Goal: Task Accomplishment & Management: Use online tool/utility

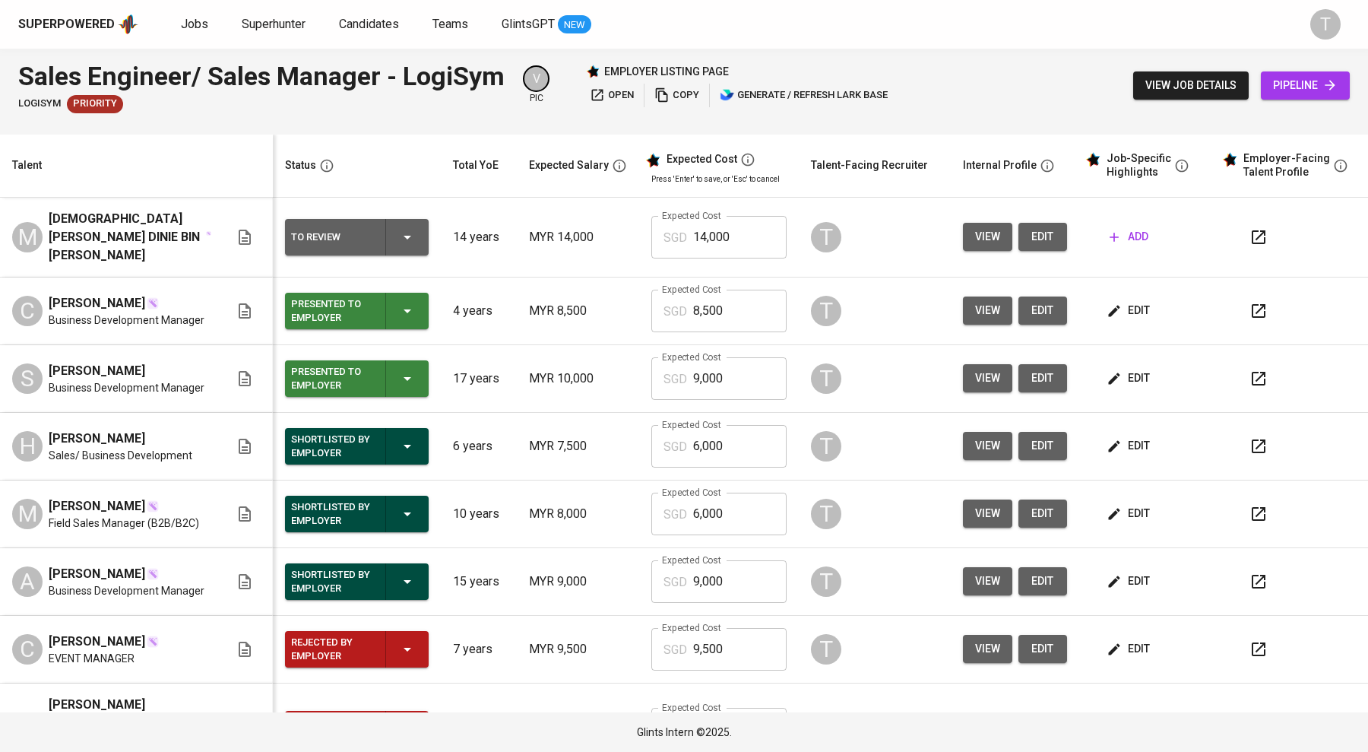
click at [662, 99] on icon "button" at bounding box center [662, 94] width 15 height 15
click at [166, 380] on span "Business Development Manager" at bounding box center [127, 387] width 156 height 15
click at [1135, 370] on span "edit" at bounding box center [1130, 378] width 40 height 19
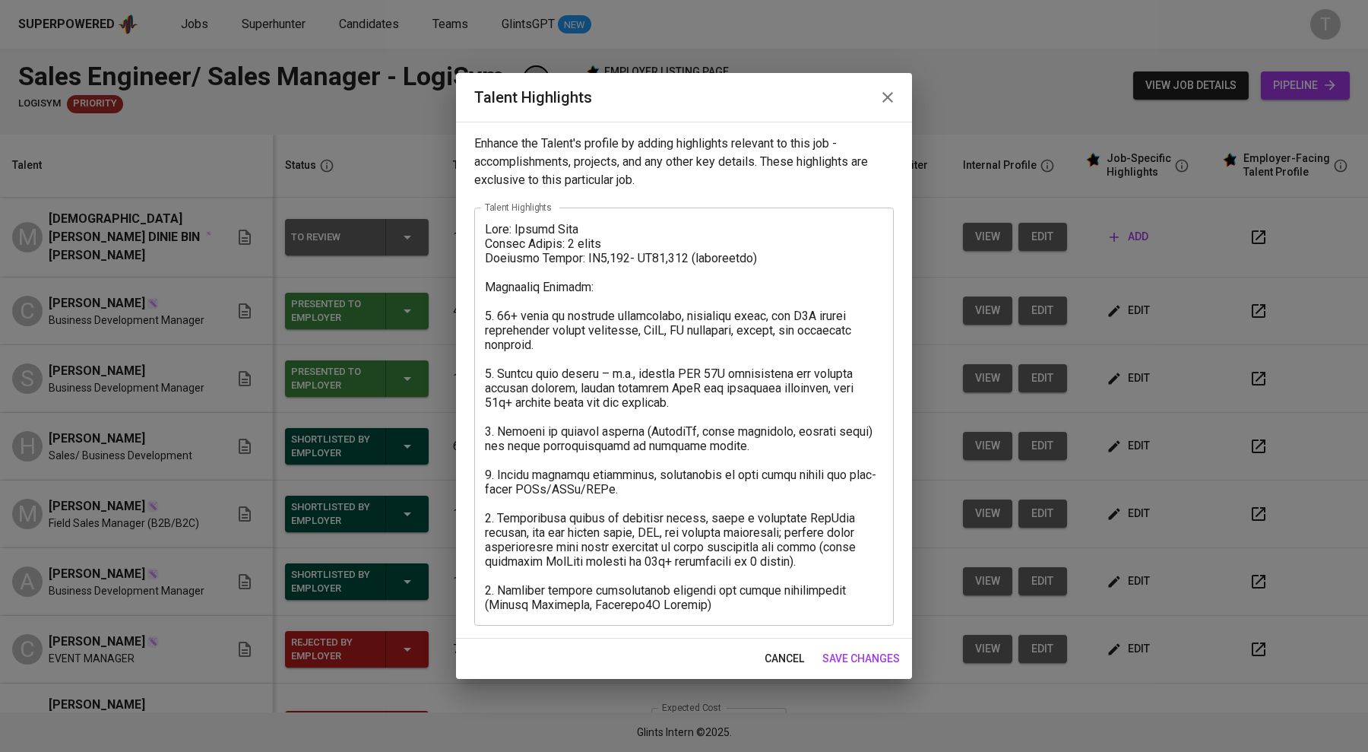
drag, startPoint x: 483, startPoint y: 229, endPoint x: 700, endPoint y: 437, distance: 300.5
click at [700, 437] on div "x Talent Highlights" at bounding box center [684, 417] width 420 height 418
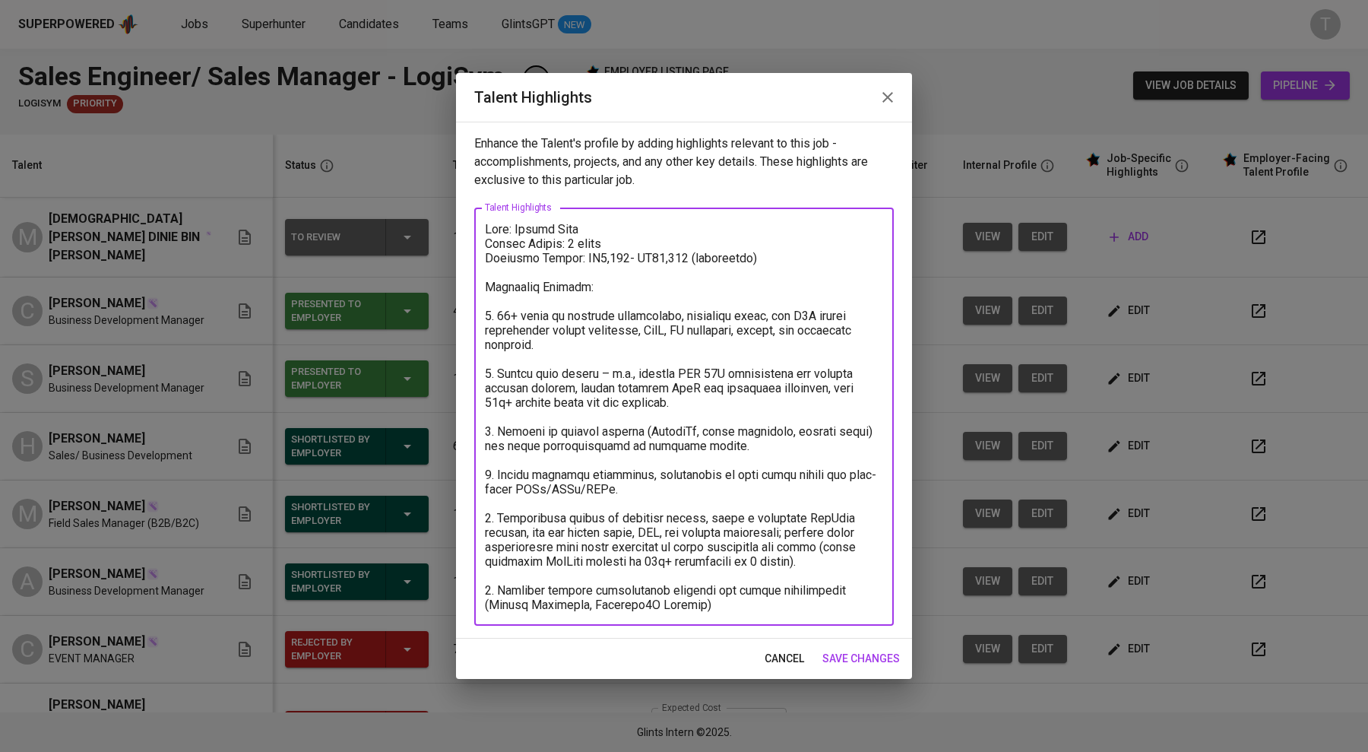
drag, startPoint x: 487, startPoint y: 223, endPoint x: 841, endPoint y: 660, distance: 562.6
click at [841, 660] on div "Talent Highlights Enhance the Talent's profile by adding highlights relevant to…" at bounding box center [684, 376] width 456 height 606
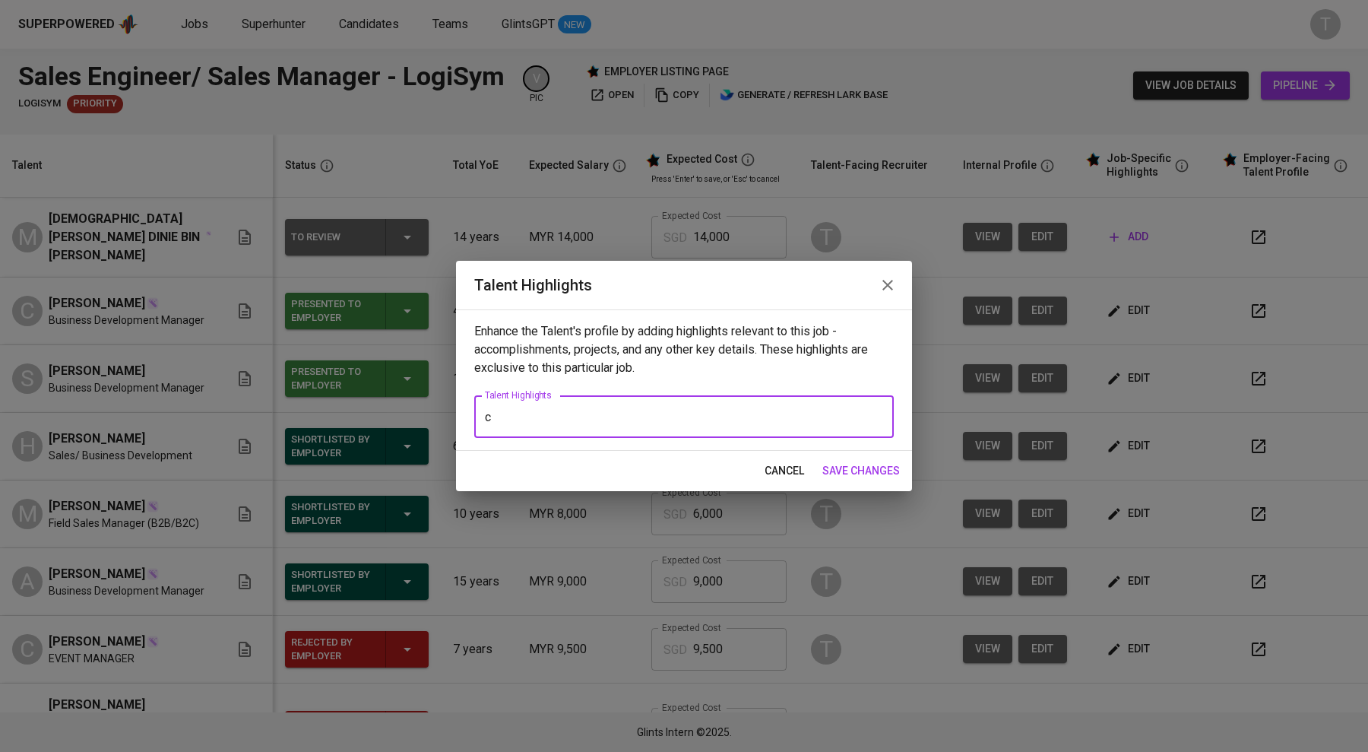
type textarea "Name: Safian Adli Notice Period: 1 month Expected Salary: RM9,000- RM10,000 (ne…"
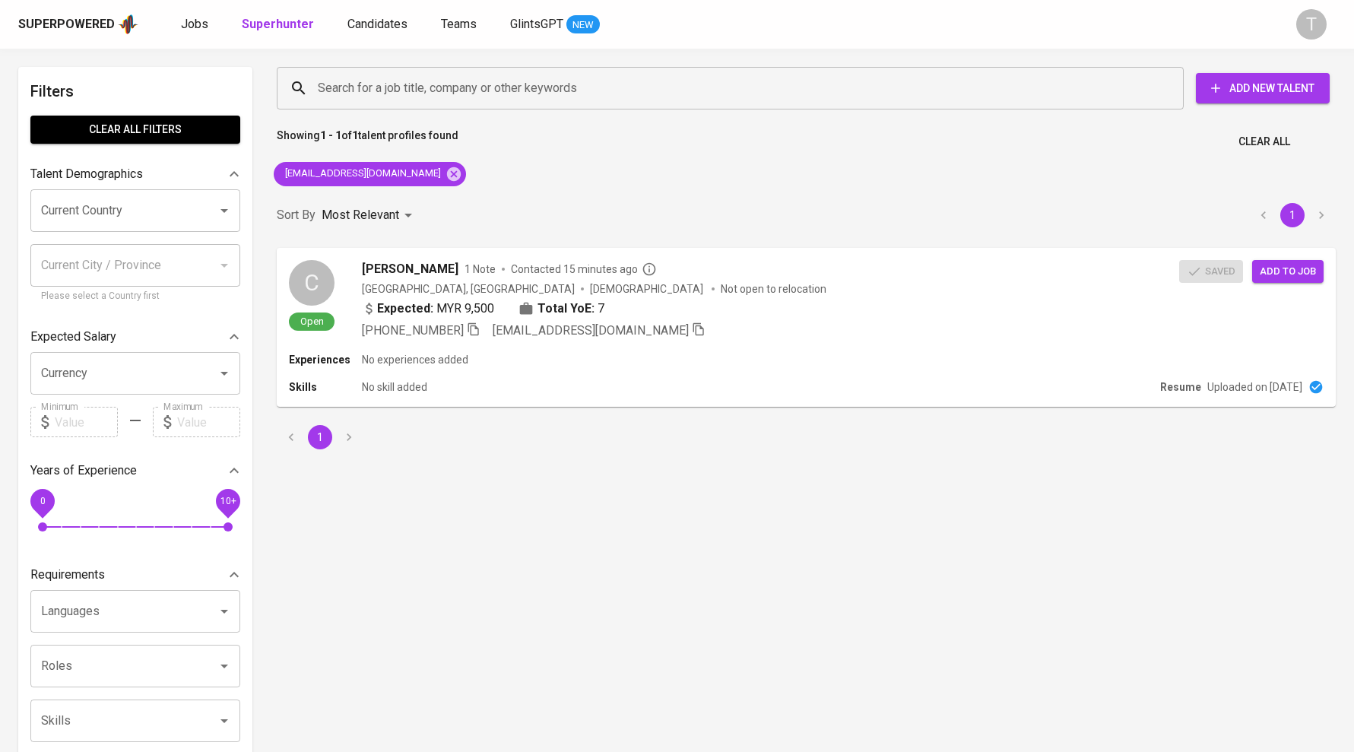
scroll to position [8, 0]
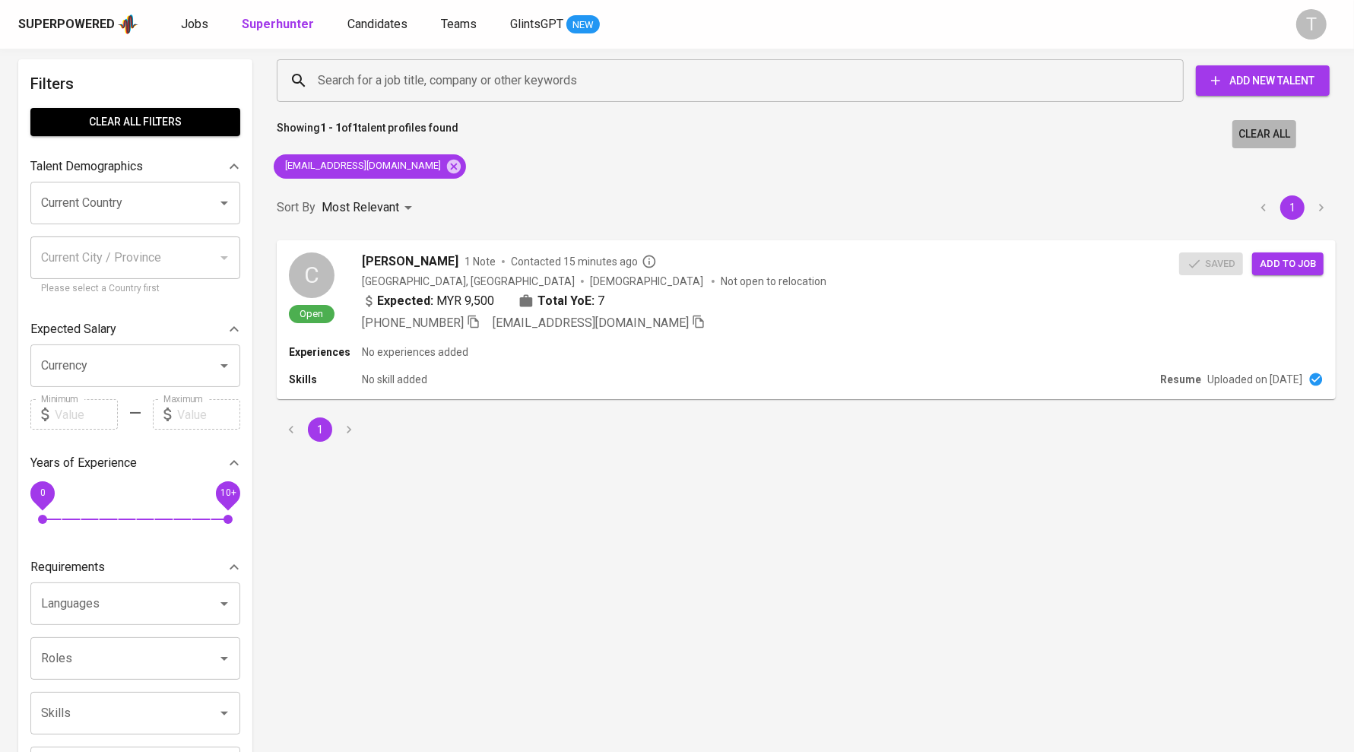
click at [1244, 134] on span "Clear All" at bounding box center [1264, 134] width 52 height 19
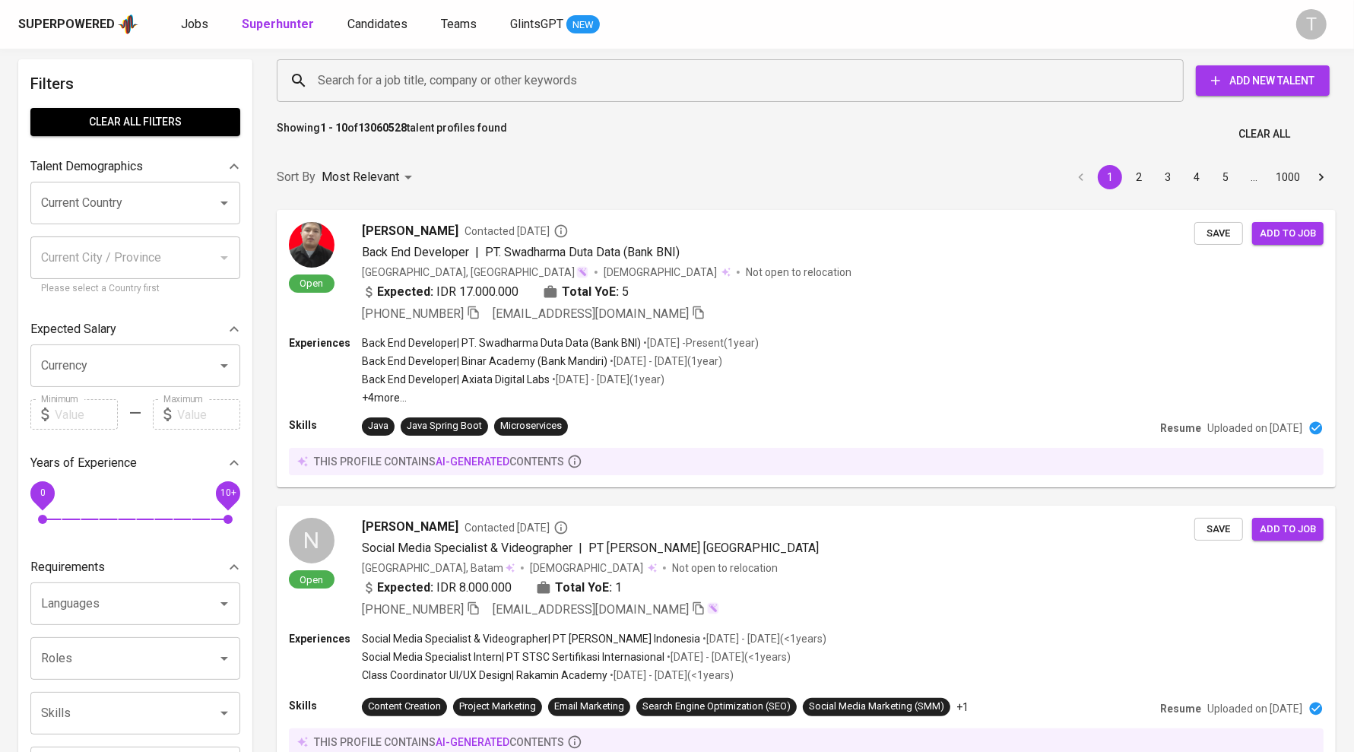
click at [151, 212] on input "Current Country" at bounding box center [114, 203] width 154 height 29
click at [143, 239] on li "[GEOGRAPHIC_DATA]" at bounding box center [135, 246] width 210 height 27
click at [116, 280] on div "Filters Clear All filters Talent Demographics Current Country malays Current Co…" at bounding box center [135, 685] width 234 height 1253
click at [91, 252] on input "Current City / Province" at bounding box center [123, 257] width 173 height 29
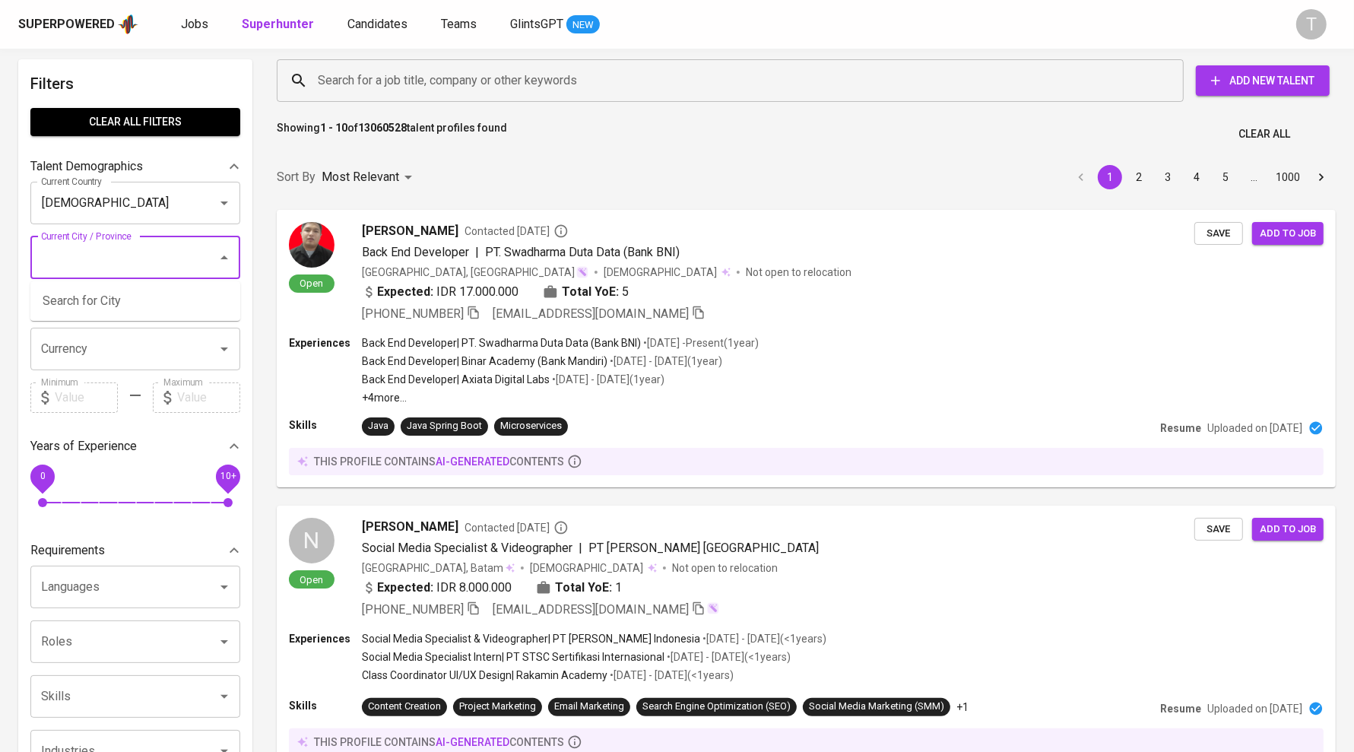
type input "[GEOGRAPHIC_DATA]"
click at [69, 363] on div "Currency" at bounding box center [135, 349] width 210 height 43
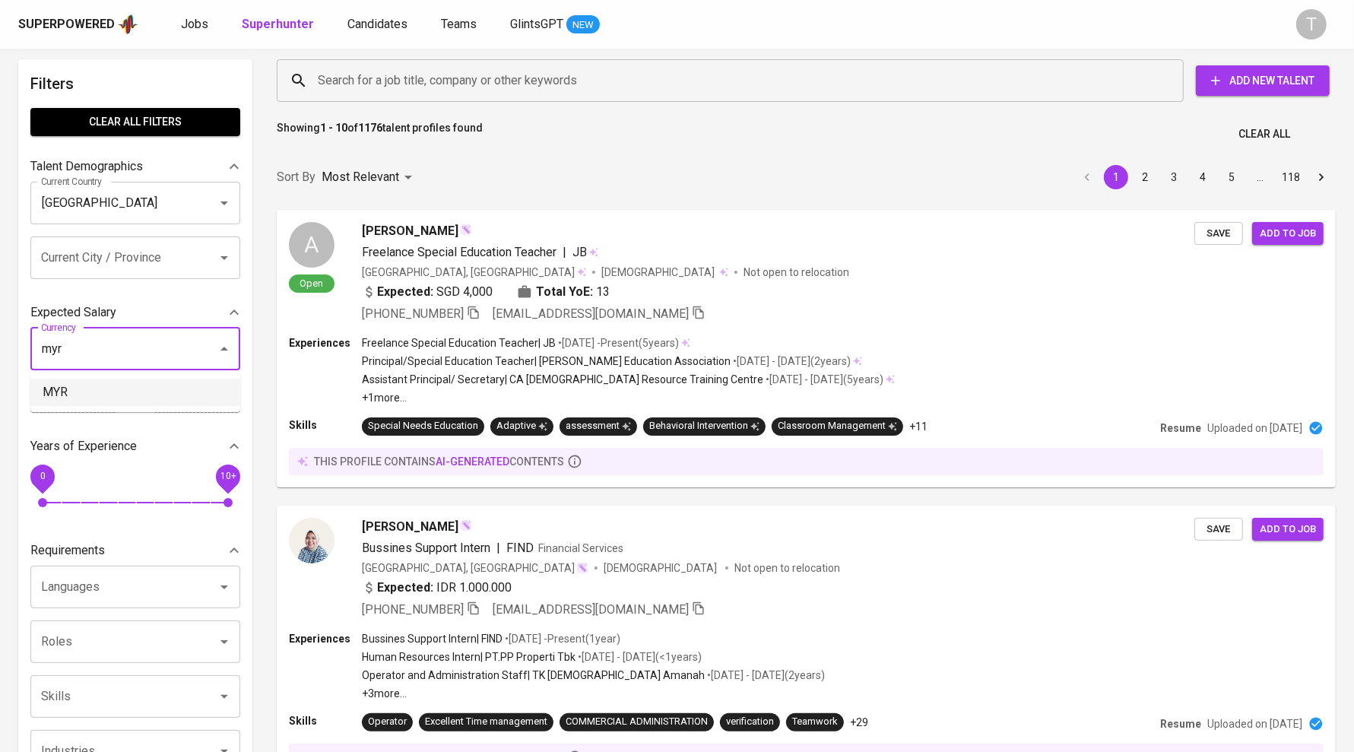
click at [96, 385] on li "MYR" at bounding box center [135, 392] width 210 height 27
click at [96, 385] on input "text" at bounding box center [86, 397] width 63 height 30
click at [96, 386] on input "text" at bounding box center [86, 397] width 63 height 30
type input "MYR"
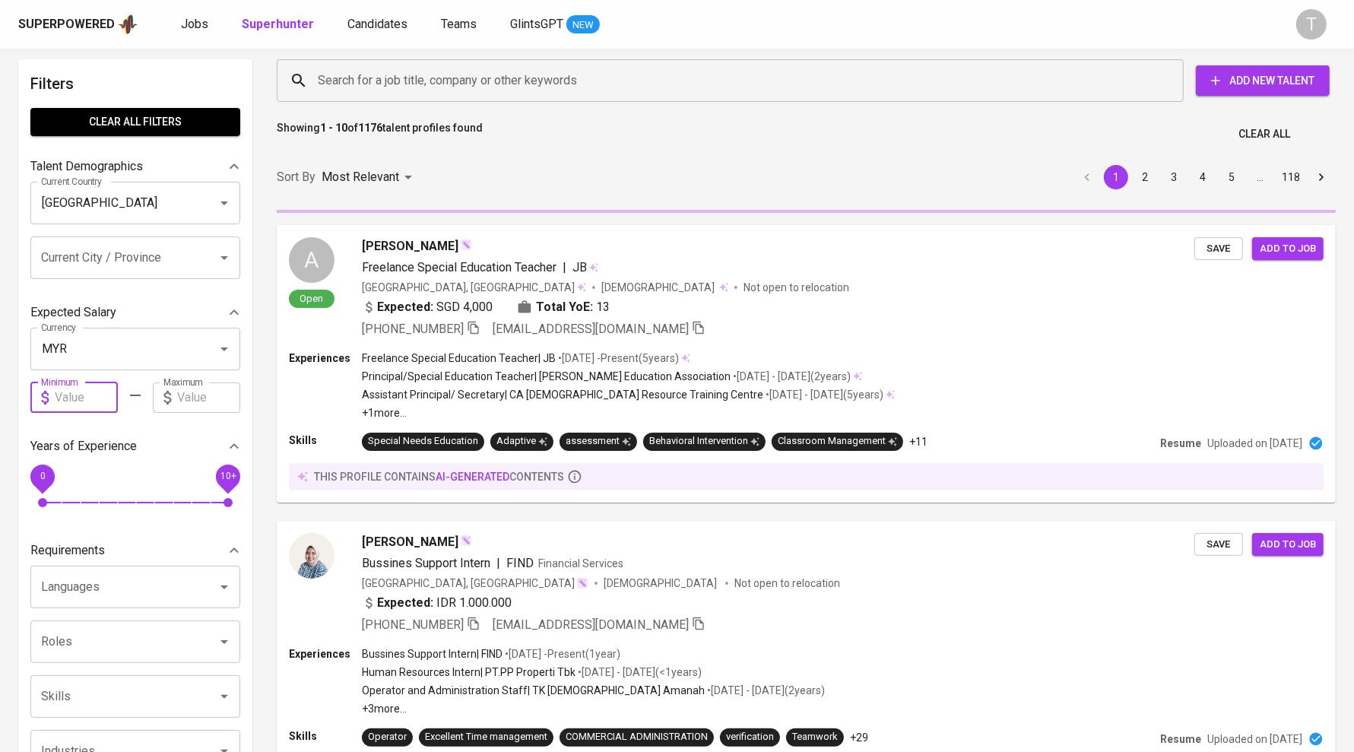
click at [189, 400] on input "text" at bounding box center [208, 397] width 63 height 30
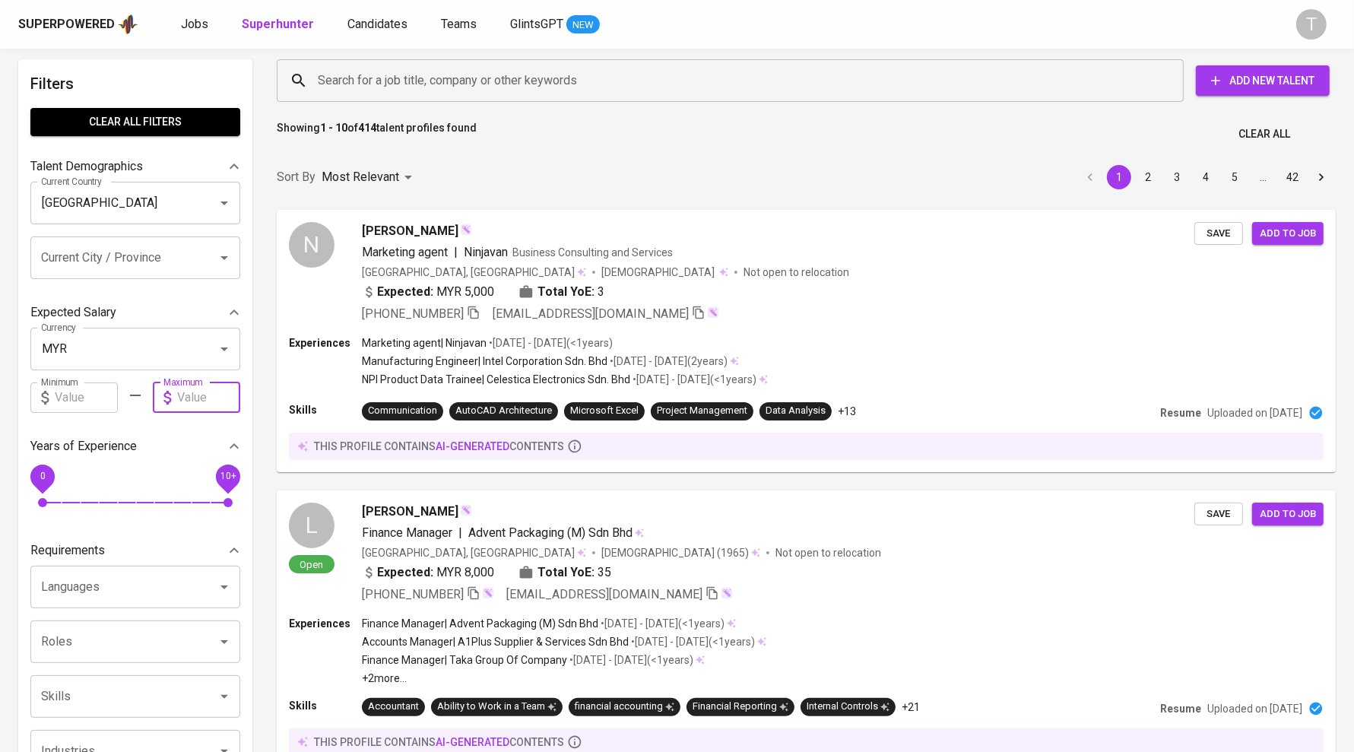
click at [189, 400] on input "text" at bounding box center [208, 397] width 63 height 30
type input "5"
type input "6,000"
click at [212, 388] on input "6,000" at bounding box center [208, 397] width 63 height 30
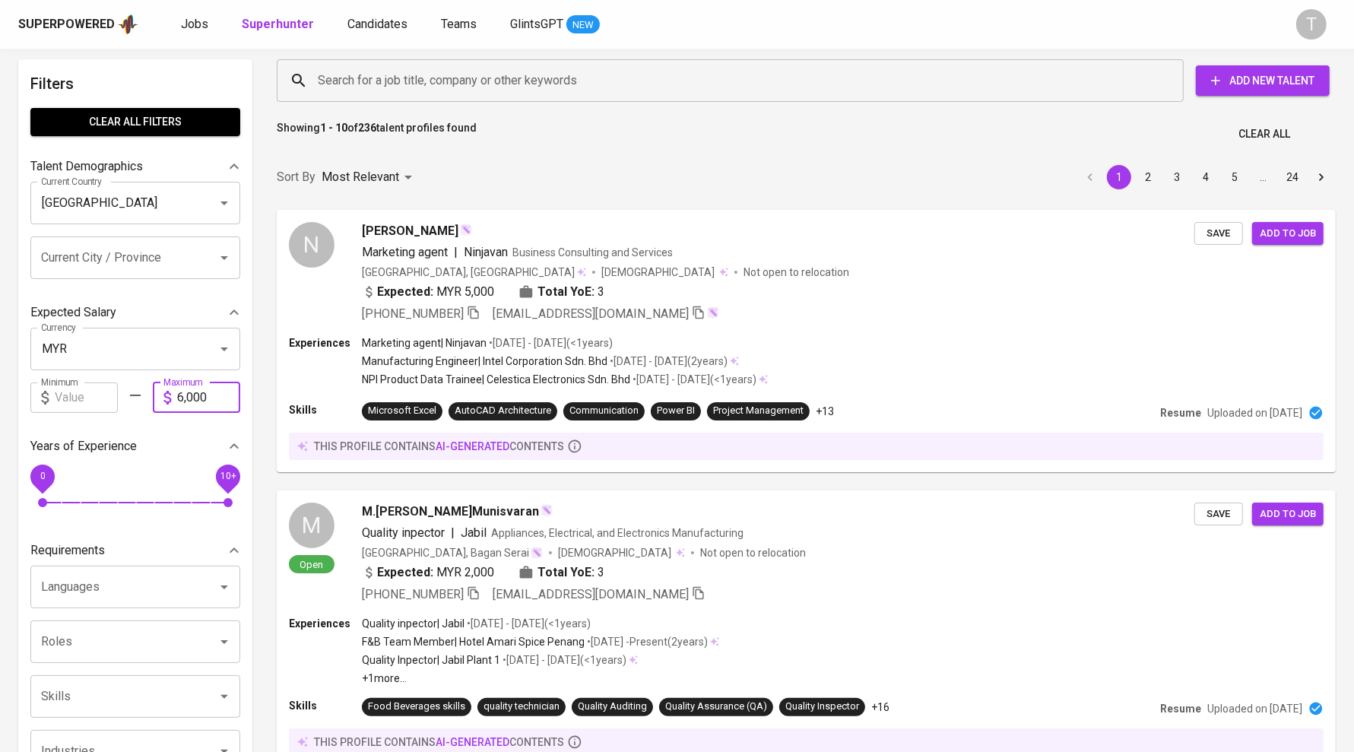
click at [65, 502] on span "0 10+" at bounding box center [135, 502] width 185 height 21
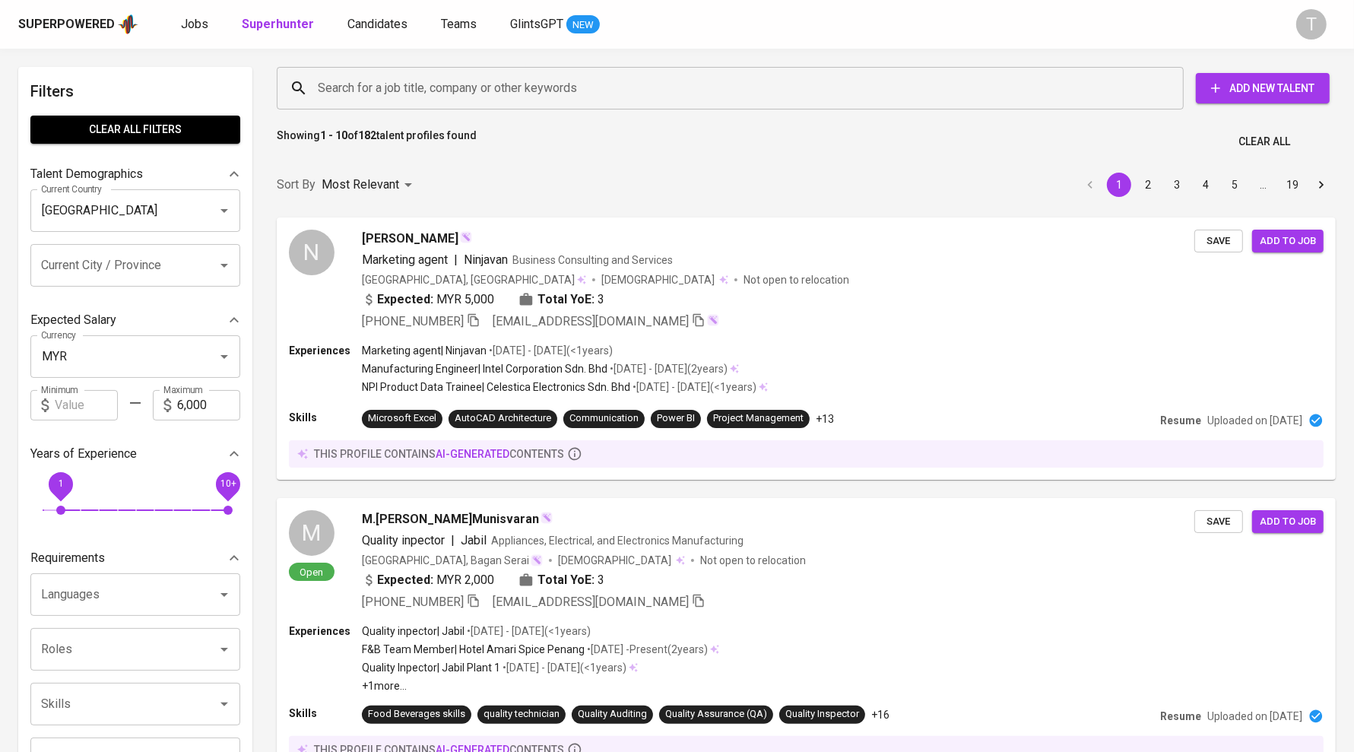
click at [513, 84] on input "Search for a job title, company or other keywords" at bounding box center [734, 88] width 840 height 29
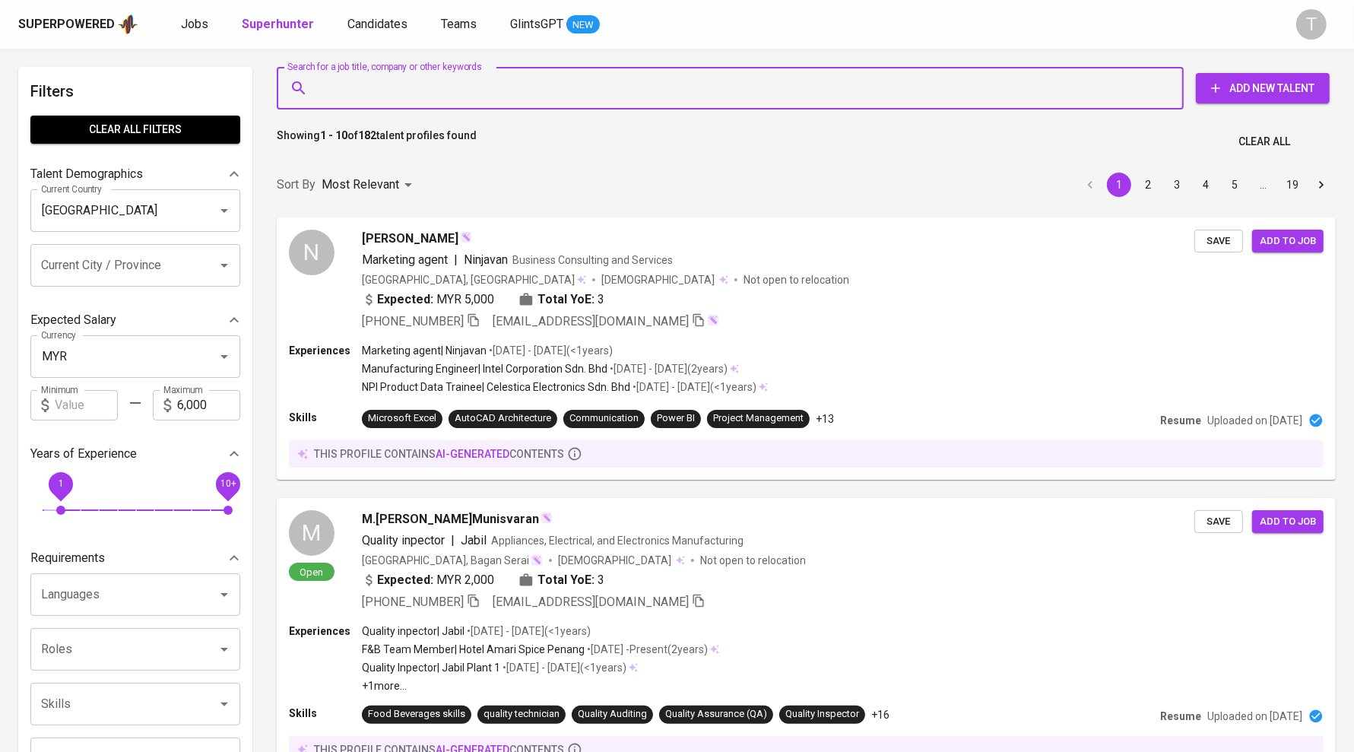
type input ")"
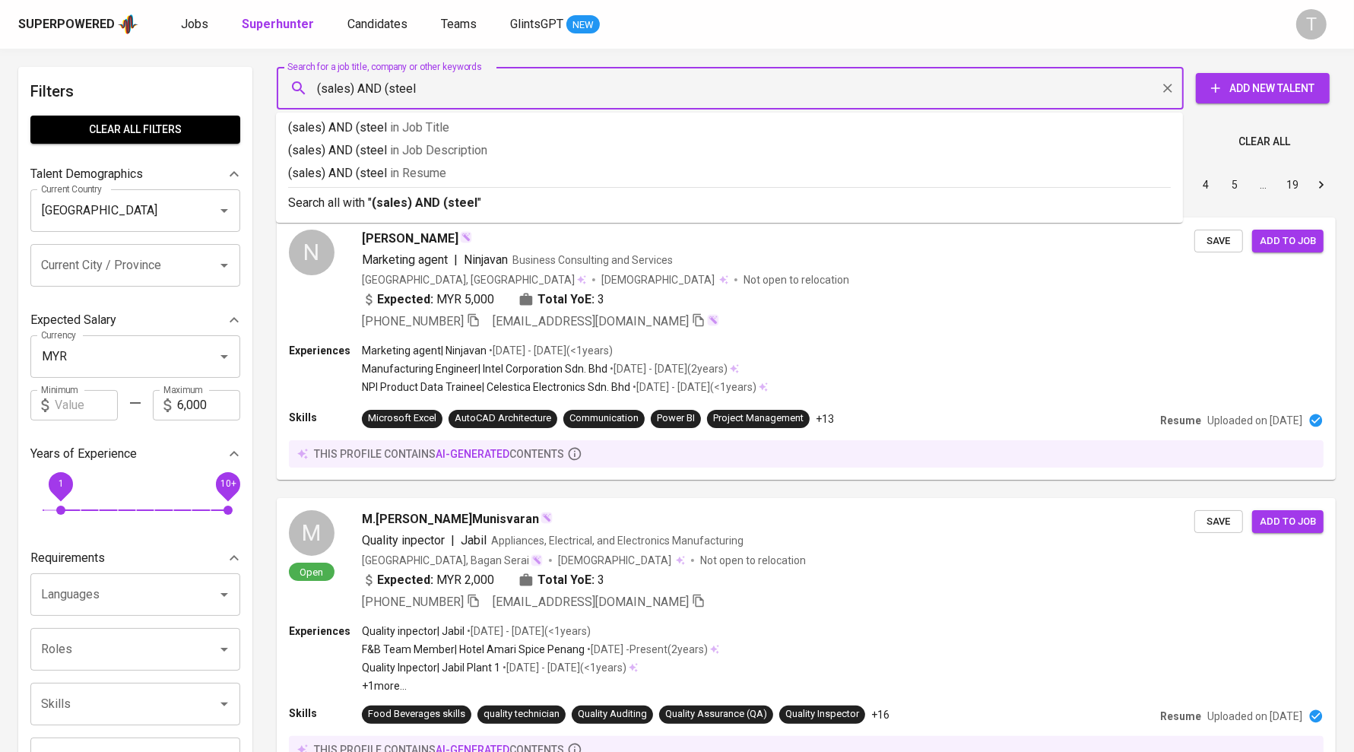
type input "(sales) AND (steel)"
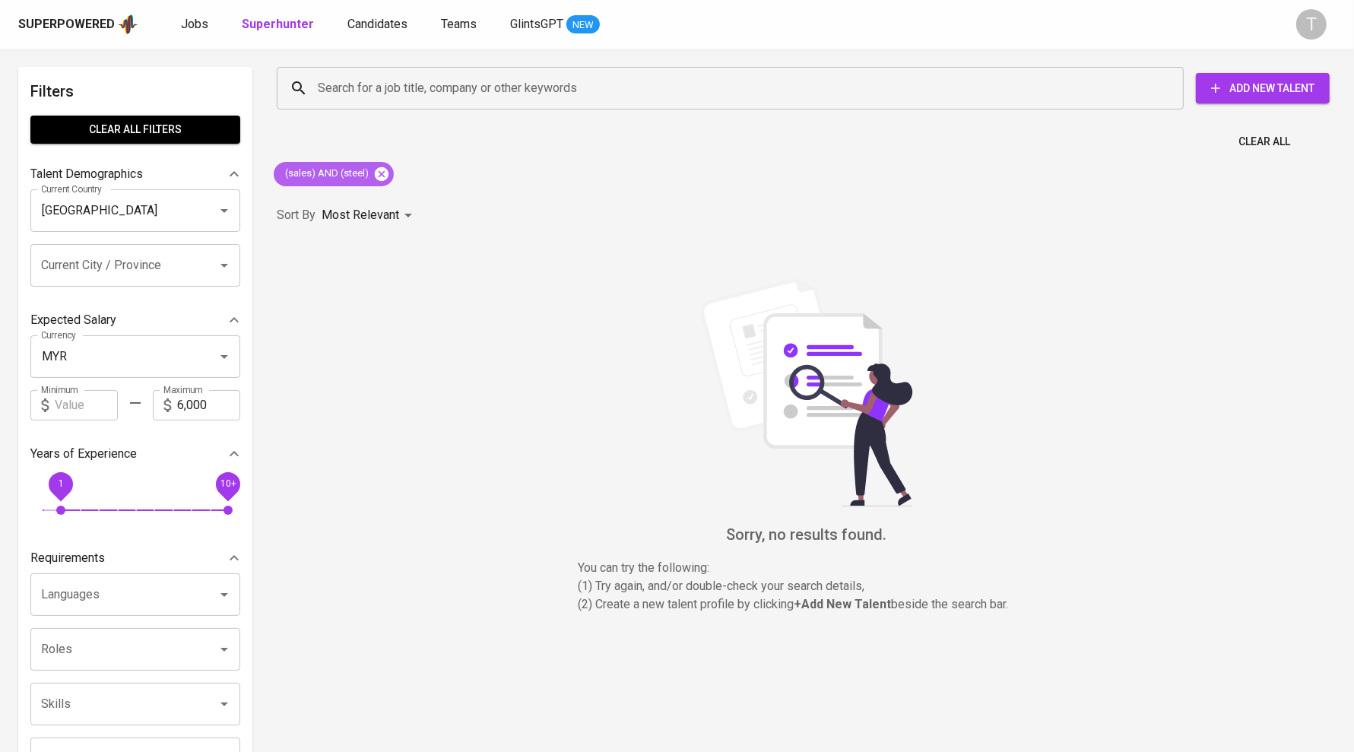
click at [382, 173] on icon at bounding box center [381, 174] width 17 height 17
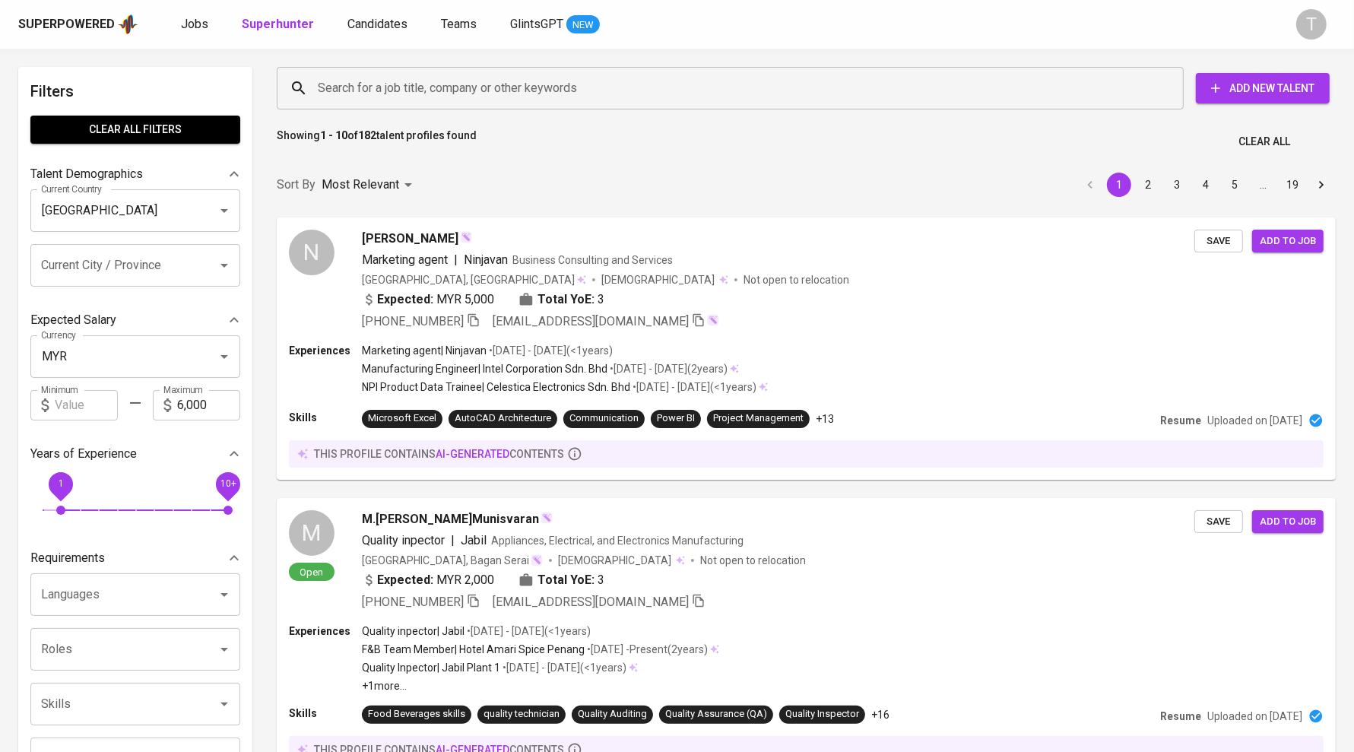
click at [452, 81] on input "Search for a job title, company or other keywords" at bounding box center [734, 88] width 840 height 29
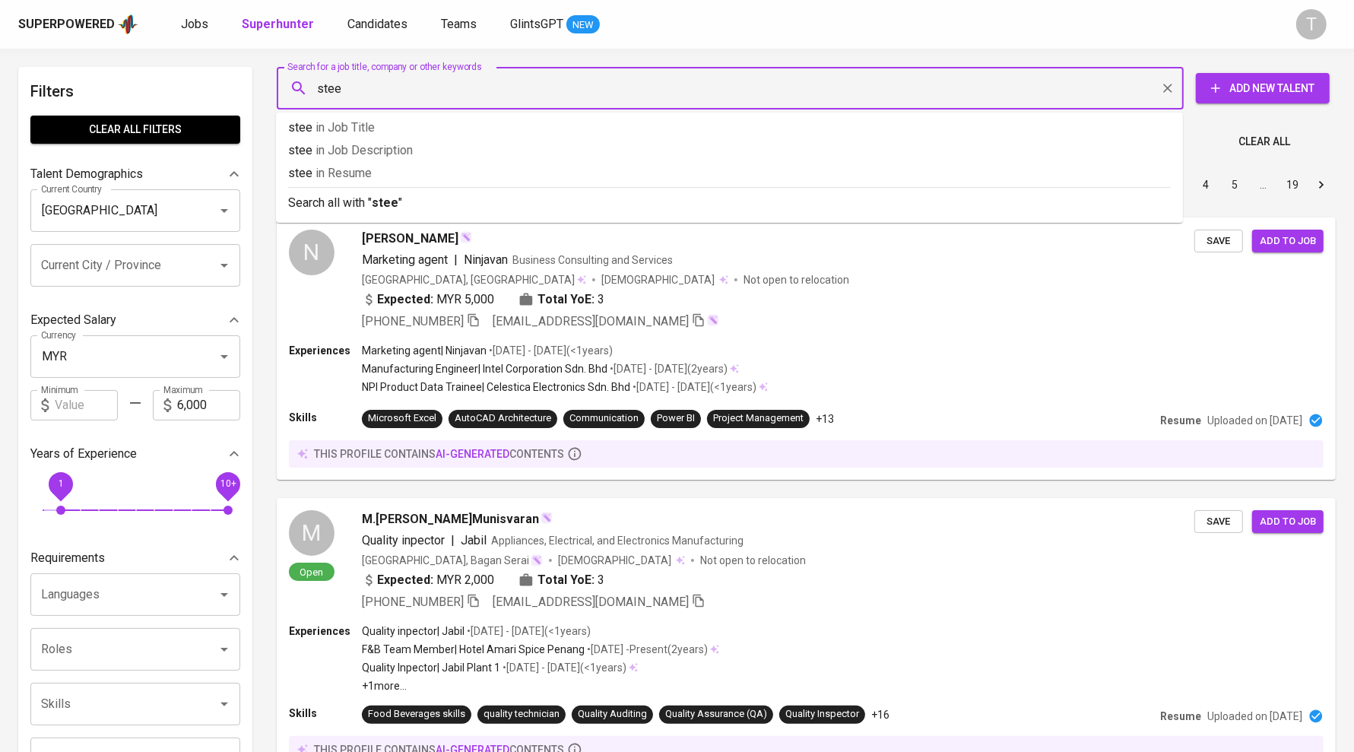
type input "steel"
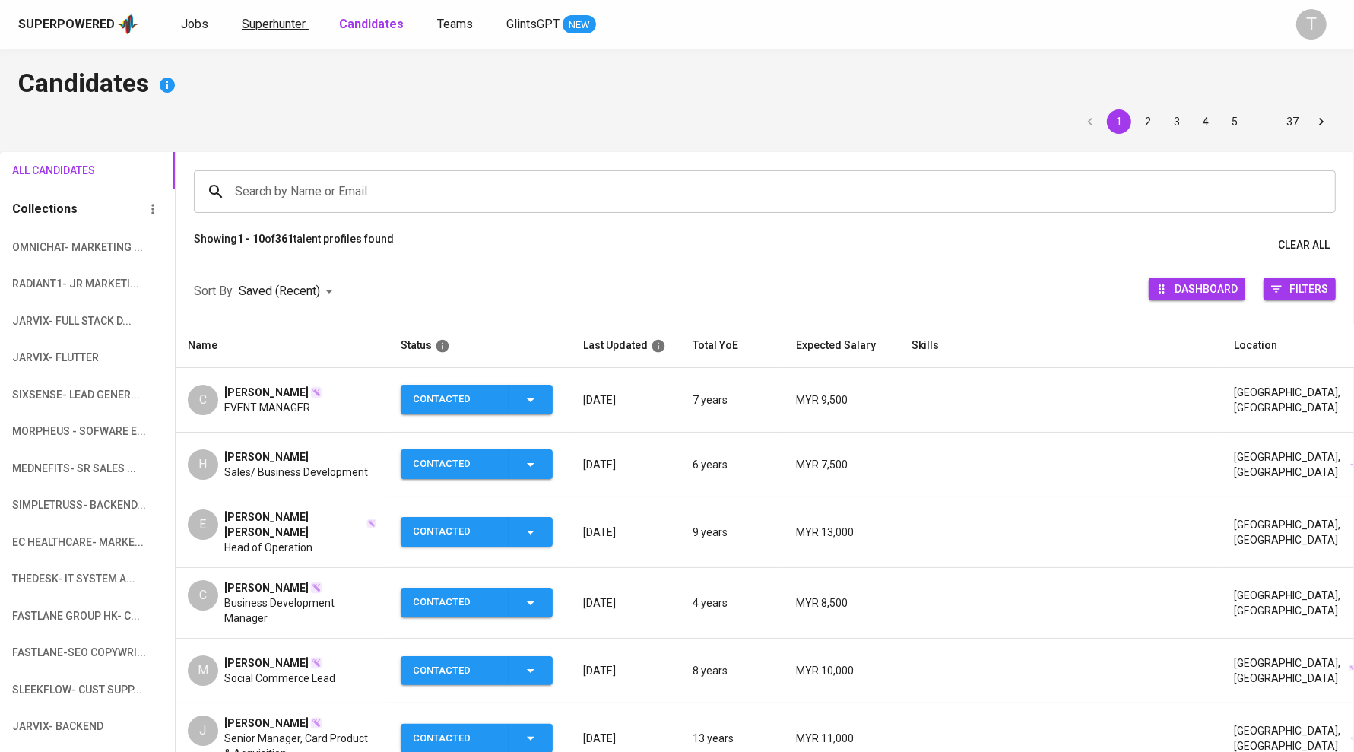
click at [292, 20] on span "Superhunter" at bounding box center [274, 24] width 64 height 14
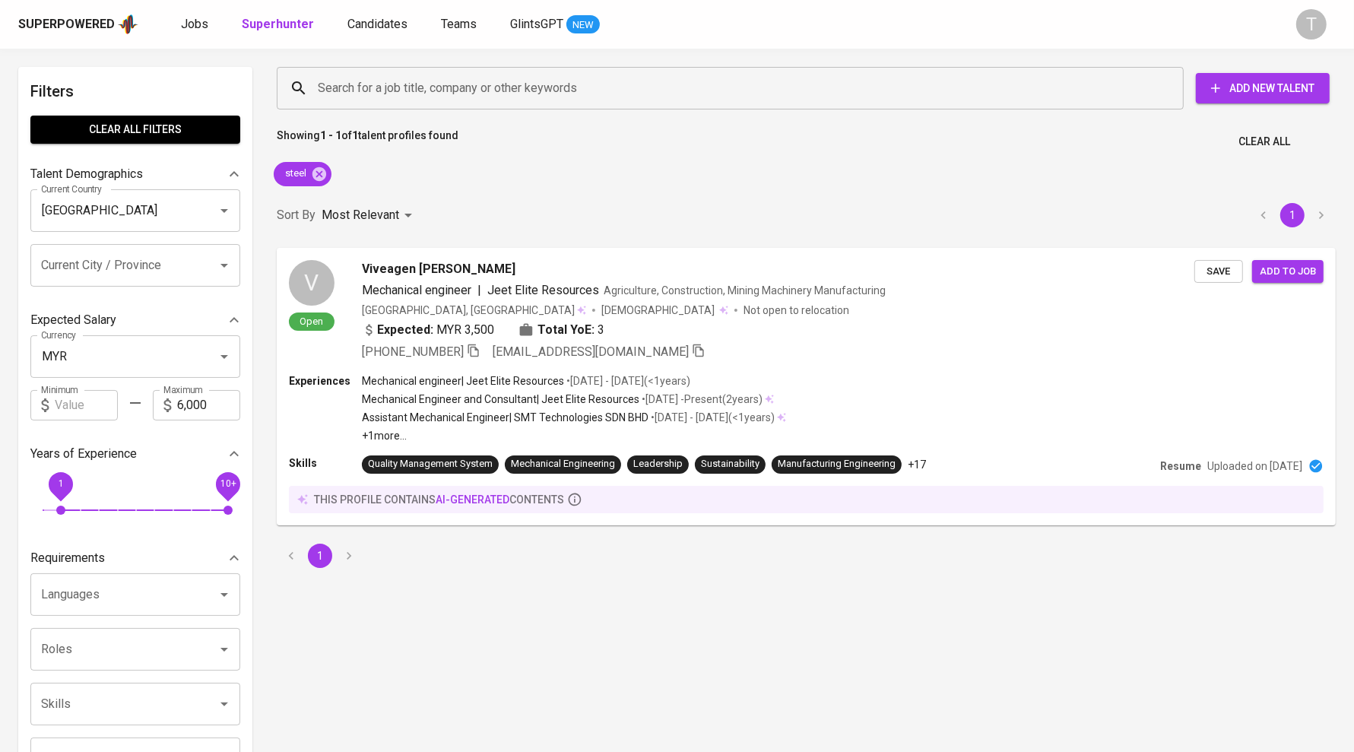
scroll to position [49, 0]
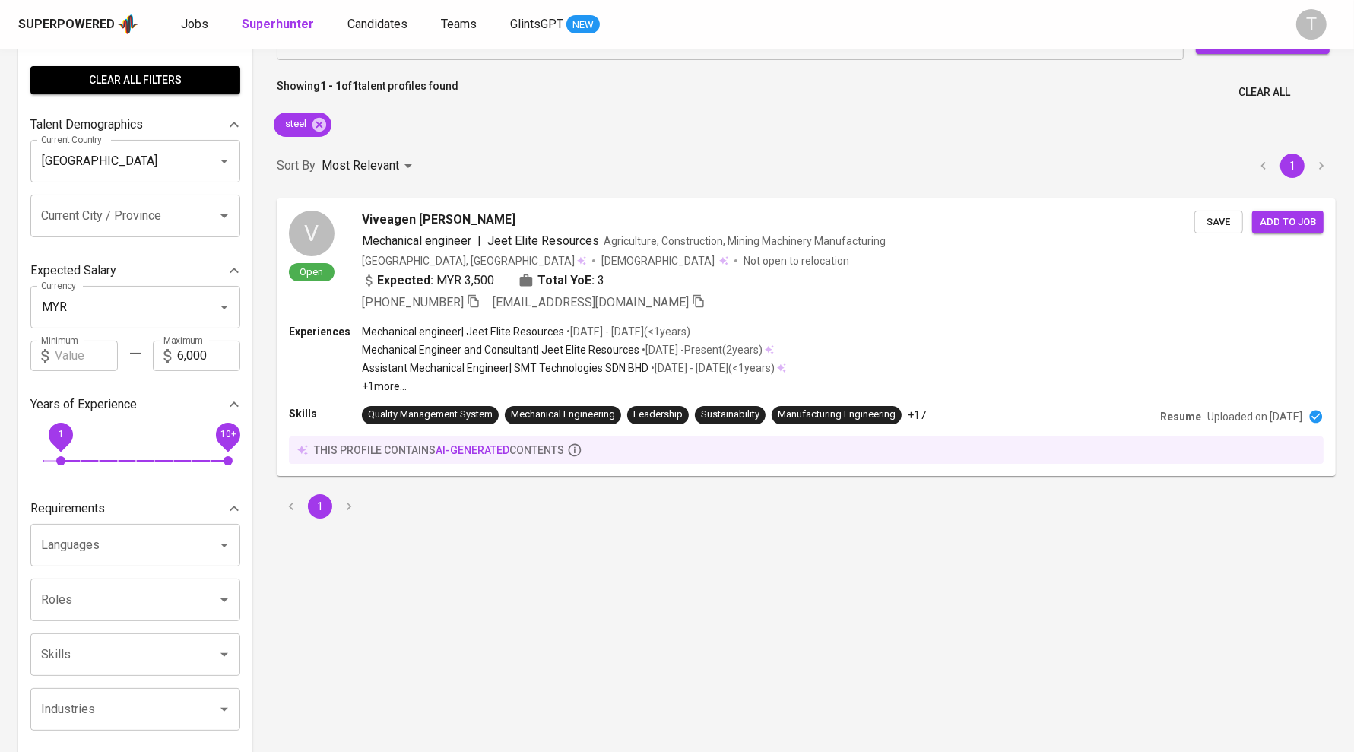
click at [103, 662] on input "Skills" at bounding box center [114, 654] width 154 height 29
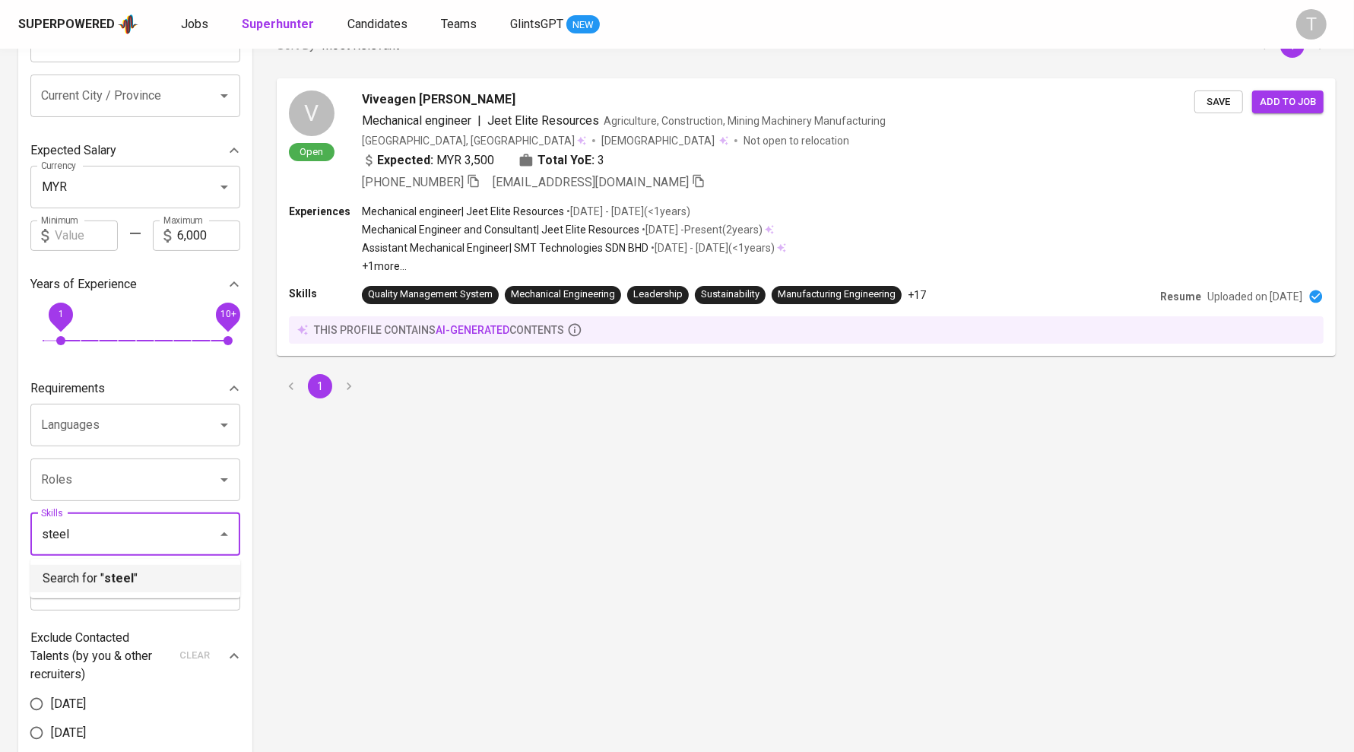
scroll to position [172, 0]
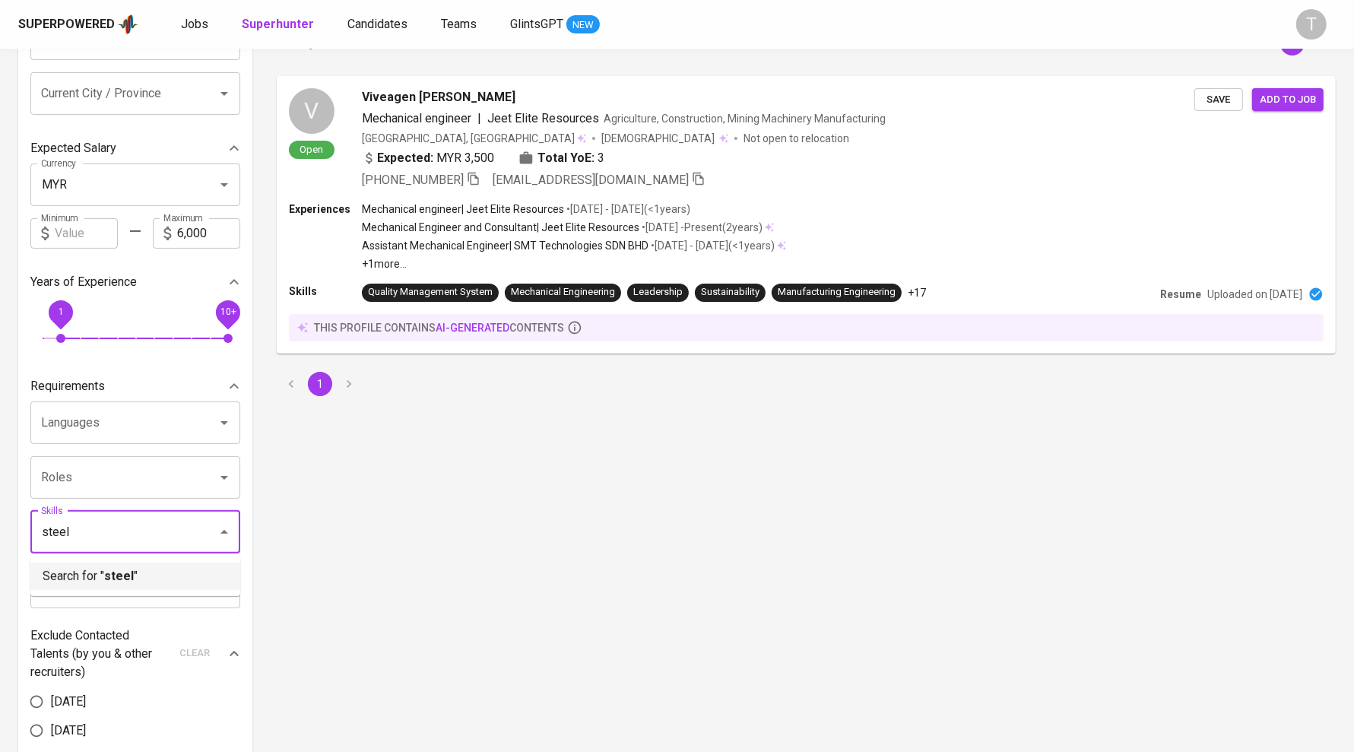
type input "steel"
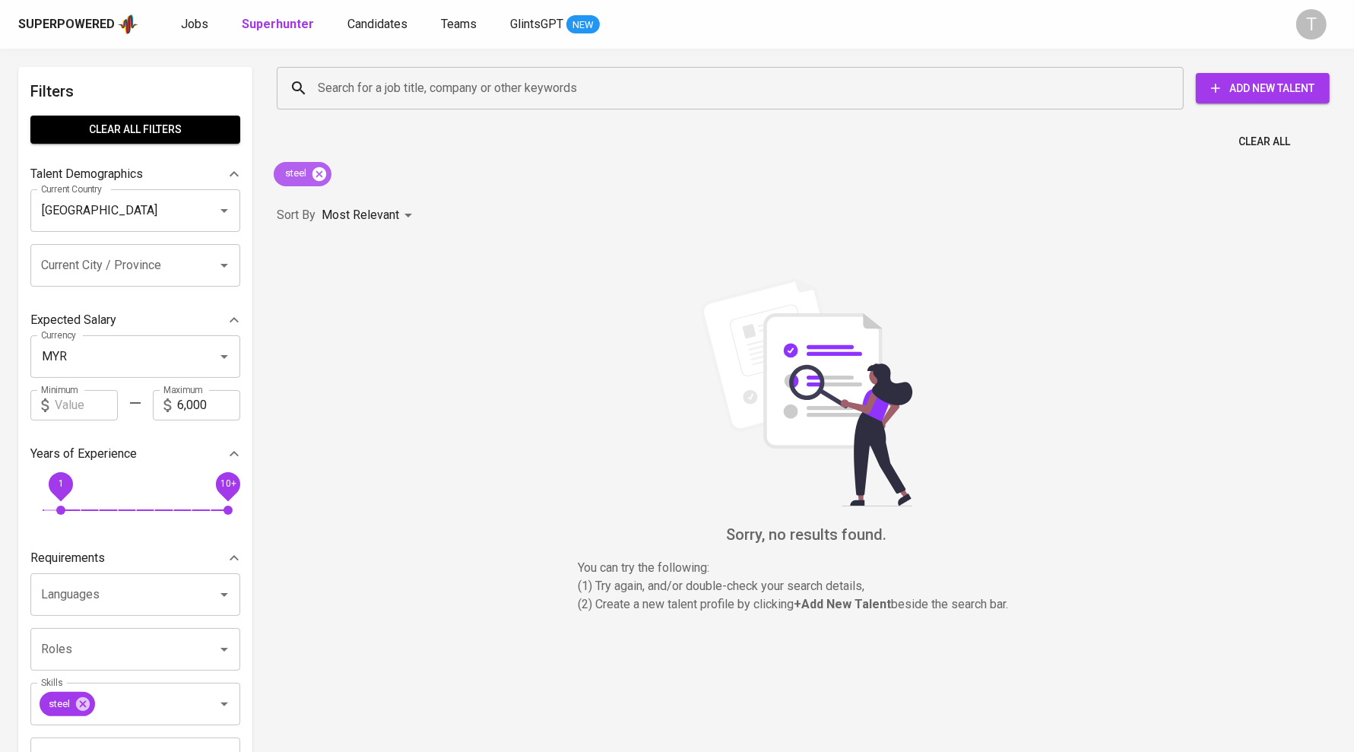
click at [315, 176] on icon at bounding box center [319, 173] width 14 height 14
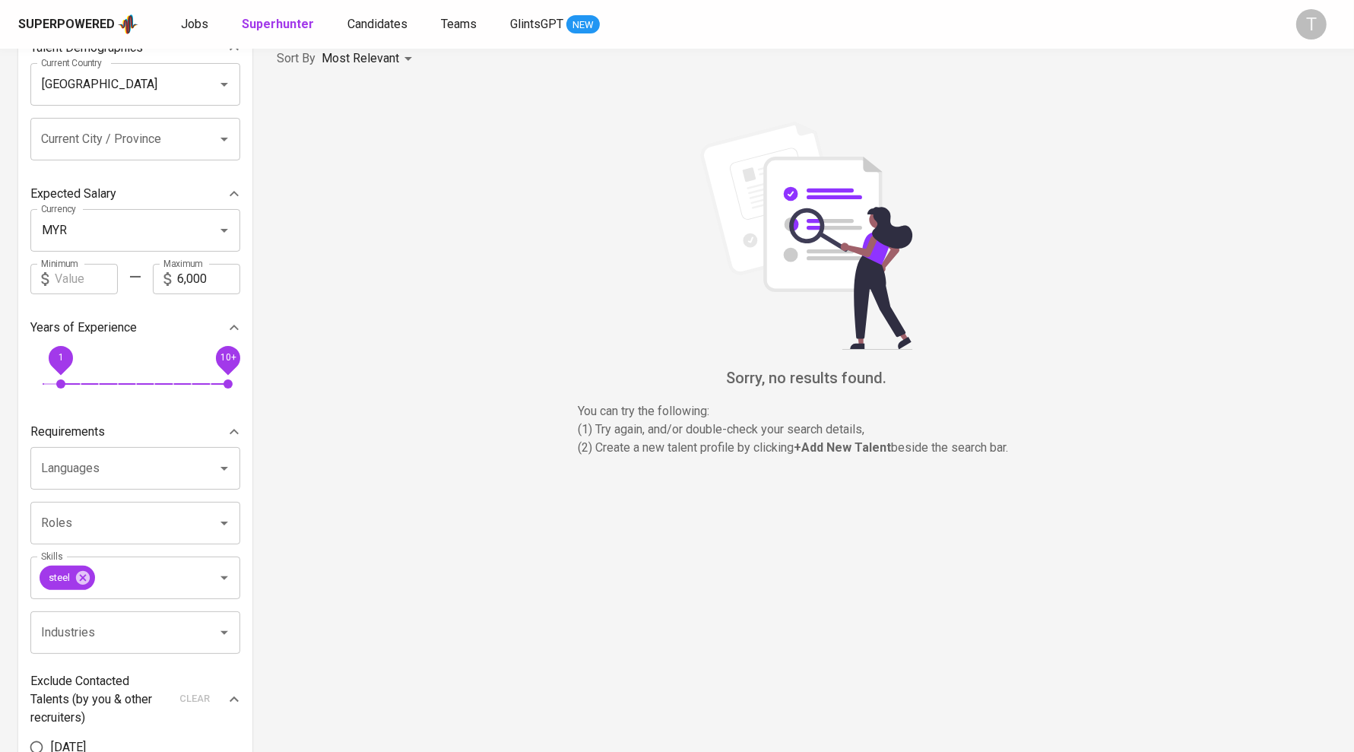
scroll to position [131, 0]
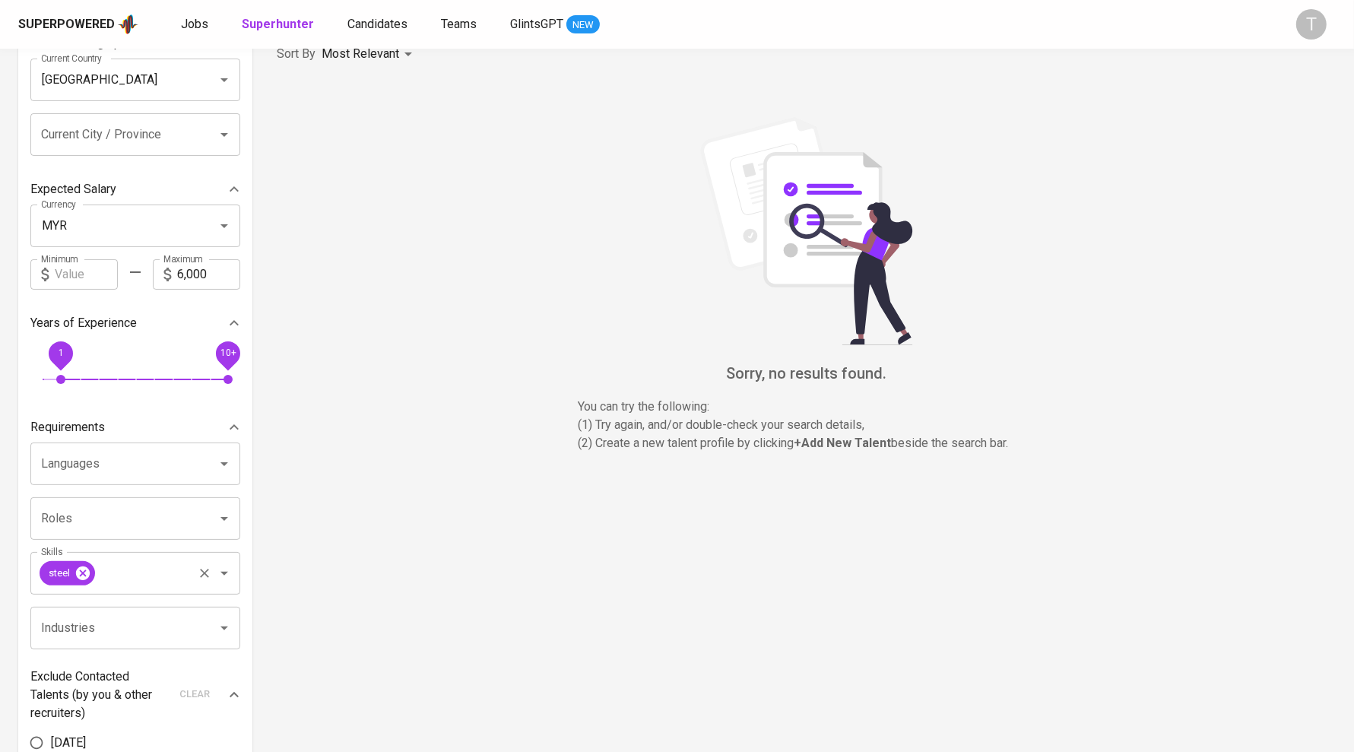
click at [77, 578] on icon at bounding box center [82, 573] width 17 height 17
